Goal: Transaction & Acquisition: Purchase product/service

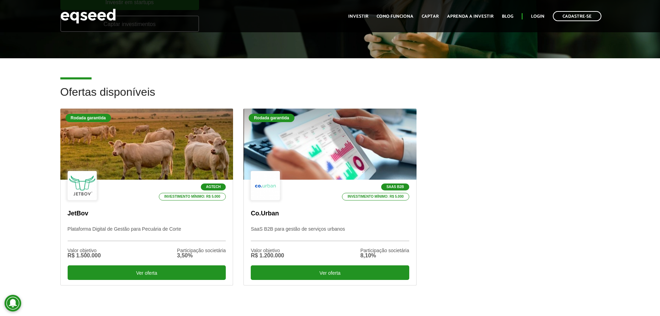
scroll to position [174, 0]
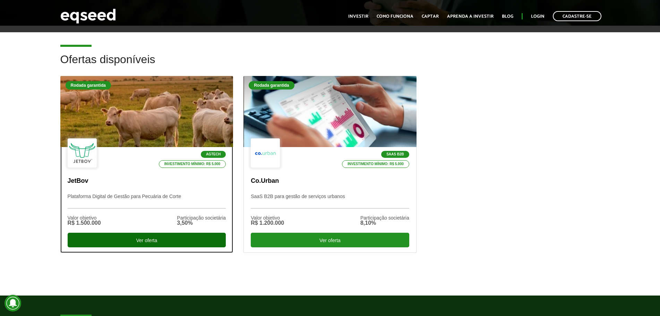
drag, startPoint x: 180, startPoint y: 241, endPoint x: 188, endPoint y: 243, distance: 8.5
click at [180, 241] on div "Ver oferta" at bounding box center [147, 240] width 159 height 15
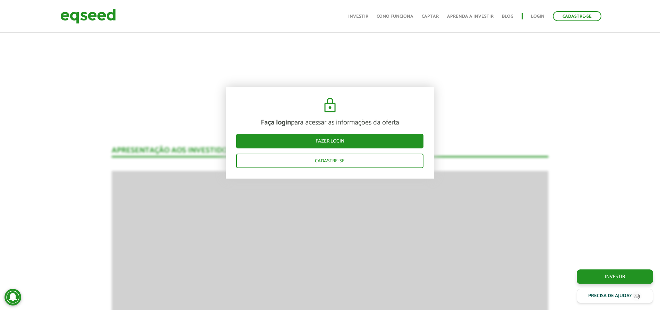
scroll to position [902, 0]
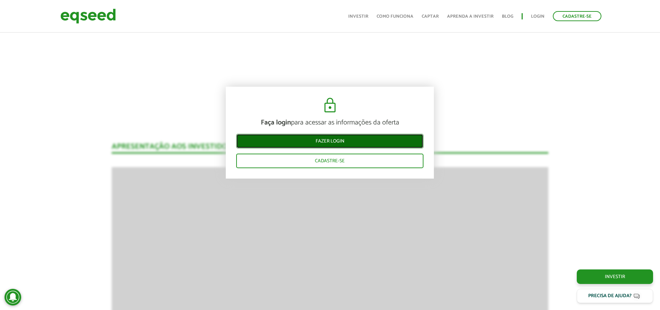
click at [368, 139] on link "Fazer login" at bounding box center [329, 141] width 187 height 15
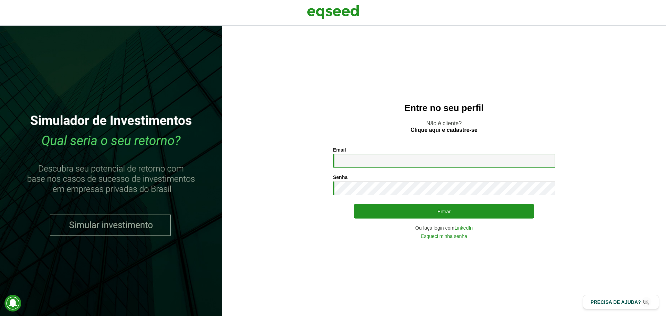
click at [447, 165] on input "Email *" at bounding box center [444, 161] width 222 height 14
type input "**********"
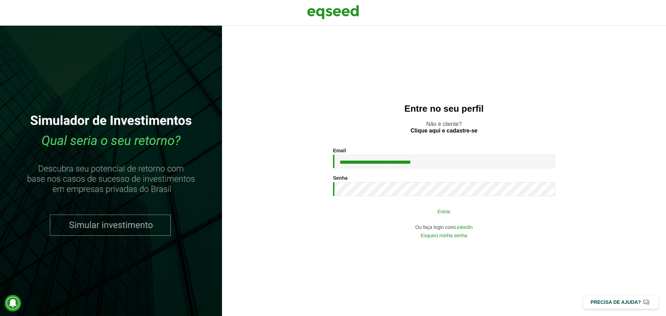
click at [435, 215] on button "Entrar" at bounding box center [444, 211] width 180 height 13
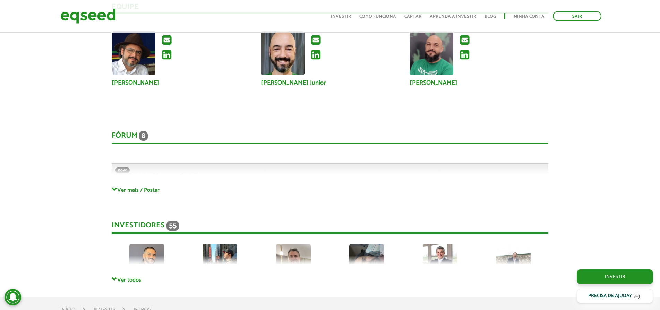
scroll to position [1768, 0]
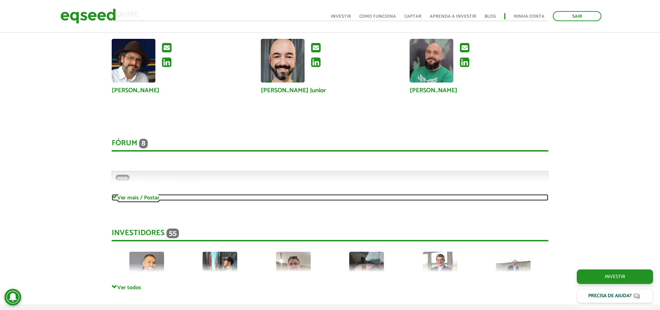
click at [114, 198] on span at bounding box center [115, 198] width 6 height 6
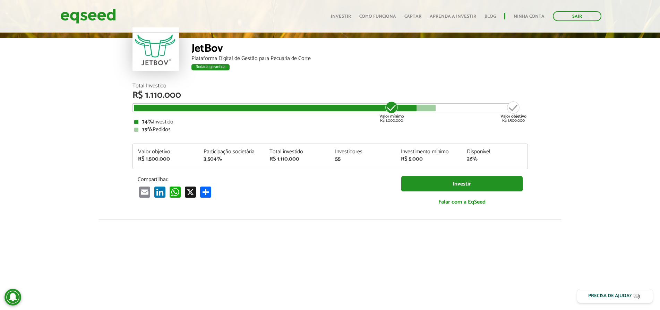
scroll to position [35, 0]
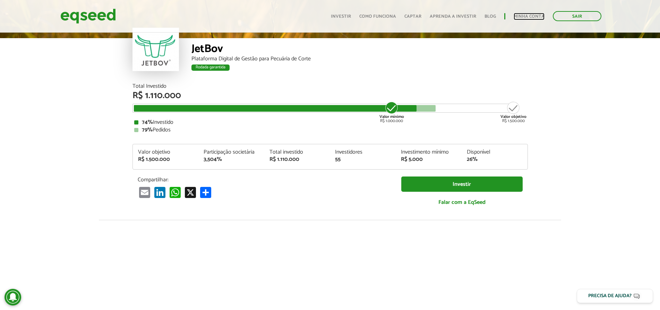
click at [522, 14] on link "Minha conta" at bounding box center [529, 16] width 31 height 5
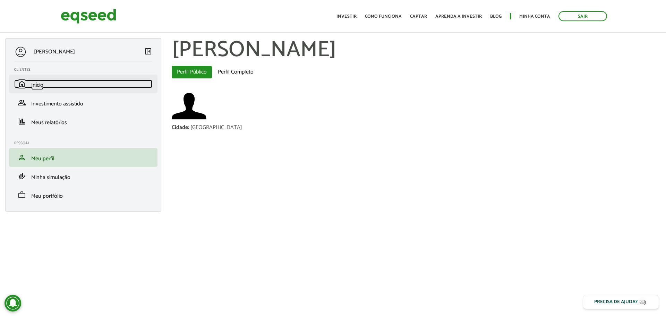
click at [36, 84] on span "Início" at bounding box center [37, 85] width 12 height 9
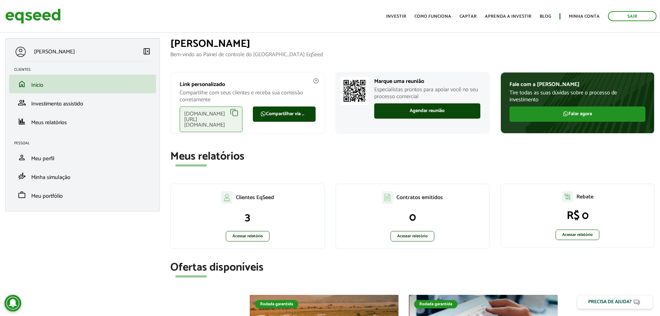
click at [237, 115] on div "[DOMAIN_NAME][URL][DOMAIN_NAME]" at bounding box center [211, 120] width 63 height 26
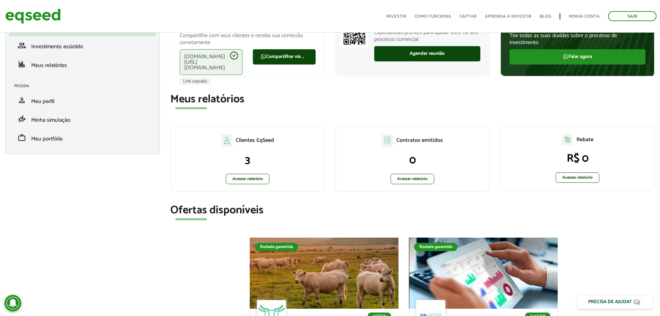
scroll to position [69, 0]
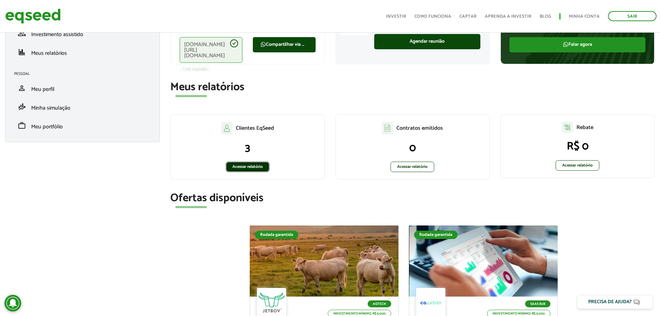
click at [250, 166] on link "Acessar relatório" at bounding box center [248, 167] width 44 height 10
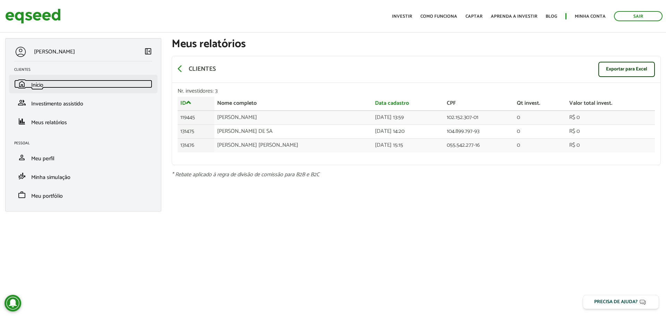
click at [45, 86] on link "home Início" at bounding box center [83, 84] width 138 height 8
